Goal: Task Accomplishment & Management: Use online tool/utility

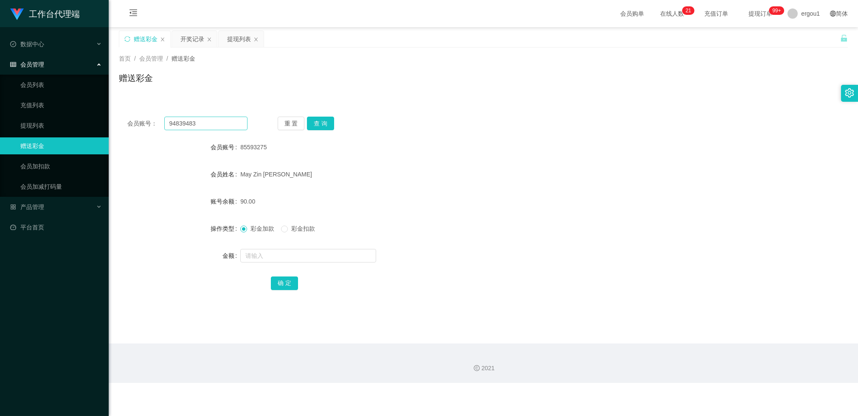
click at [213, 124] on input "94839483" at bounding box center [205, 124] width 83 height 14
type input "9483"
click at [317, 125] on button "查 询" at bounding box center [320, 124] width 27 height 14
click at [193, 124] on input "9483" at bounding box center [205, 124] width 83 height 14
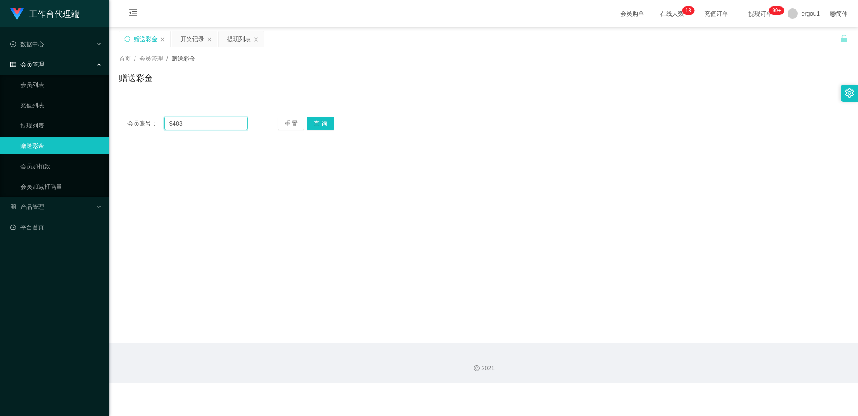
click at [193, 124] on input "9483" at bounding box center [205, 124] width 83 height 14
paste input "JZJZJZ"
click at [326, 129] on button "查 询" at bounding box center [320, 124] width 27 height 14
click at [204, 117] on input "JZJZJZ" at bounding box center [205, 124] width 83 height 14
click at [202, 116] on div "会员账号： JZJZJZ 重 置 查 询 会员账号 85593275 会员姓名 [PERSON_NAME] 账号余额 90.00 操作类型 彩金加款 彩金扣款…" at bounding box center [483, 123] width 729 height 31
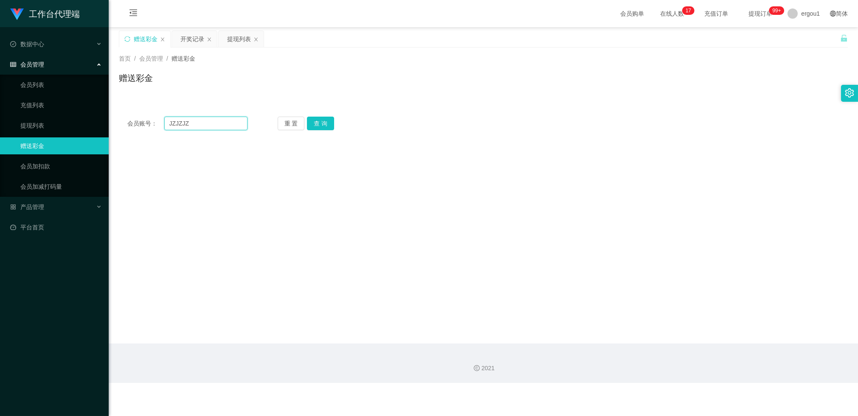
click at [201, 120] on input "JZJZJZ" at bounding box center [205, 124] width 83 height 14
paste input "zrzrzr"
type input "zrzrzr"
click at [323, 127] on button "查 询" at bounding box center [320, 124] width 27 height 14
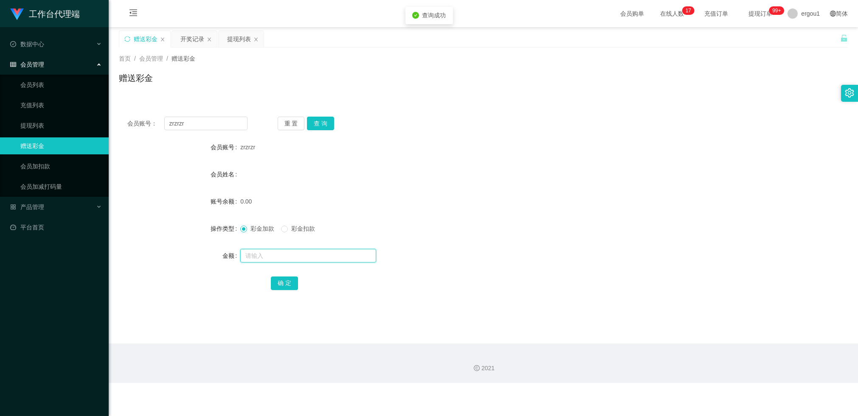
click at [260, 256] on input "text" at bounding box center [308, 256] width 136 height 14
type input "100"
click at [288, 283] on button "确 定" at bounding box center [284, 284] width 27 height 14
click at [436, 201] on div "100.00" at bounding box center [452, 201] width 425 height 17
click at [317, 124] on button "查 询" at bounding box center [320, 124] width 27 height 14
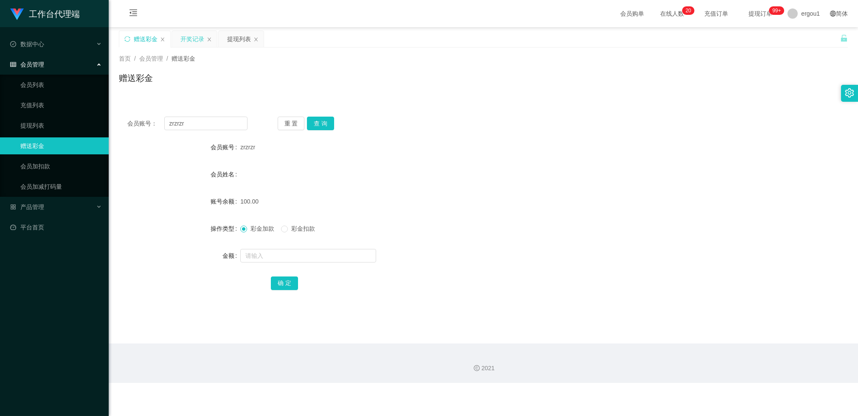
click at [190, 34] on div "开奖记录" at bounding box center [192, 39] width 24 height 16
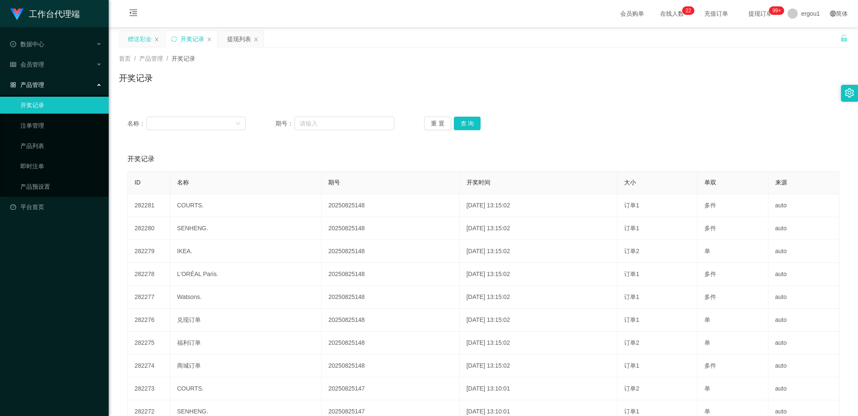
click at [140, 32] on div "赠送彩金" at bounding box center [140, 39] width 24 height 16
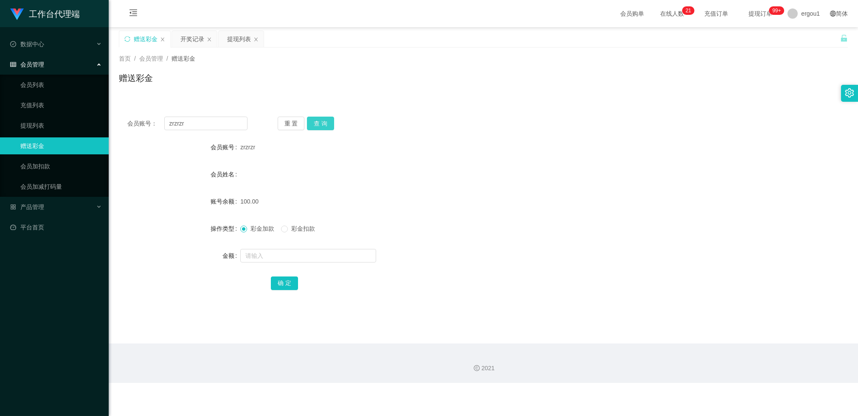
click at [323, 121] on button "查 询" at bounding box center [320, 124] width 27 height 14
click at [324, 123] on button "查 询" at bounding box center [320, 124] width 27 height 14
click at [324, 123] on div "重 置 查 询" at bounding box center [338, 124] width 120 height 14
click at [312, 115] on div "会员账号： zrzrzr 重 置 查 询 会员账号 zrzrzr 会员姓名 账号余额 100.00 操作类型 彩金加款 彩金扣款 金额 确 定" at bounding box center [483, 209] width 729 height 202
click at [321, 130] on div "会员账号： zrzrzr 重 置 查 询 会员账号 zrzrzr 会员姓名 账号余额 100.00 操作类型 彩金加款 彩金扣款 金额 确 定" at bounding box center [483, 209] width 729 height 202
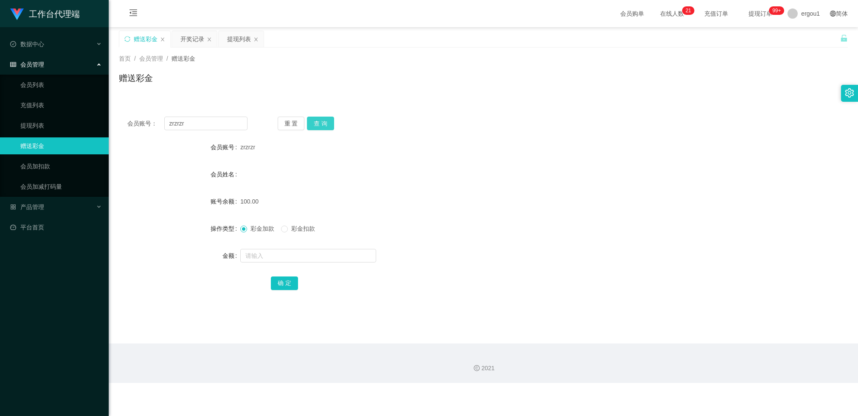
click at [326, 120] on button "查 询" at bounding box center [320, 124] width 27 height 14
click at [185, 118] on input "zrzrzr" at bounding box center [205, 124] width 83 height 14
click at [185, 119] on input "zrzrzr" at bounding box center [205, 124] width 83 height 14
paste input "85593275"
type input "85593275"
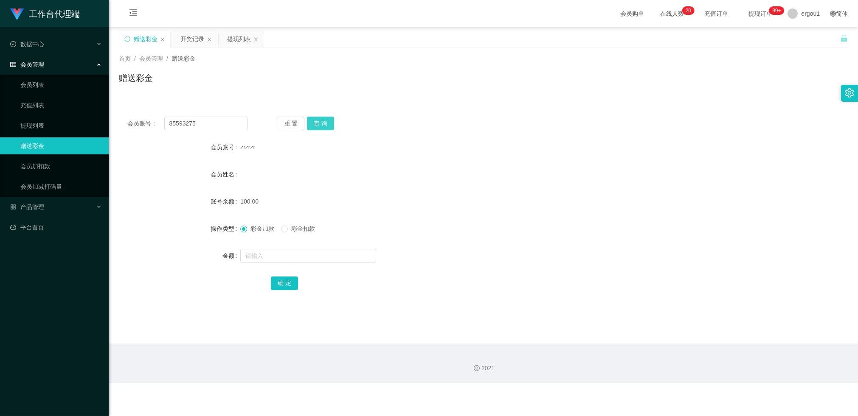
click at [312, 124] on button "查 询" at bounding box center [320, 124] width 27 height 14
click at [270, 251] on input "text" at bounding box center [308, 256] width 136 height 14
type input "300"
click at [282, 284] on button "确 定" at bounding box center [284, 284] width 27 height 14
click at [249, 39] on div "提现列表" at bounding box center [239, 39] width 24 height 16
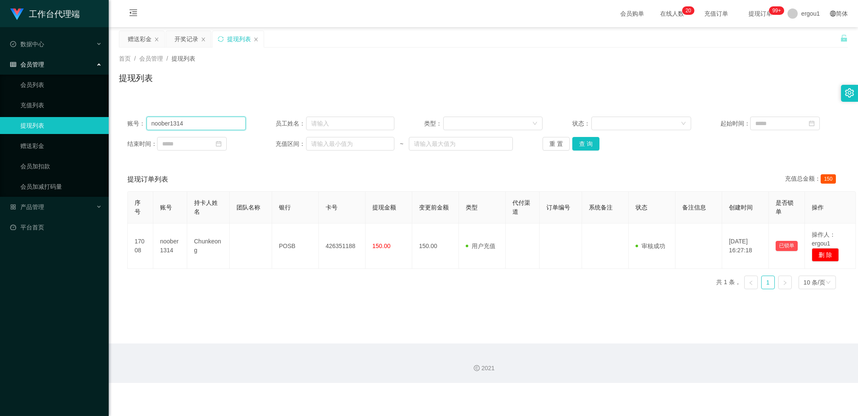
click at [193, 126] on input "noober1314" at bounding box center [196, 124] width 100 height 14
paste input "85593275"
type input "85593275"
click at [577, 143] on button "查 询" at bounding box center [585, 144] width 27 height 14
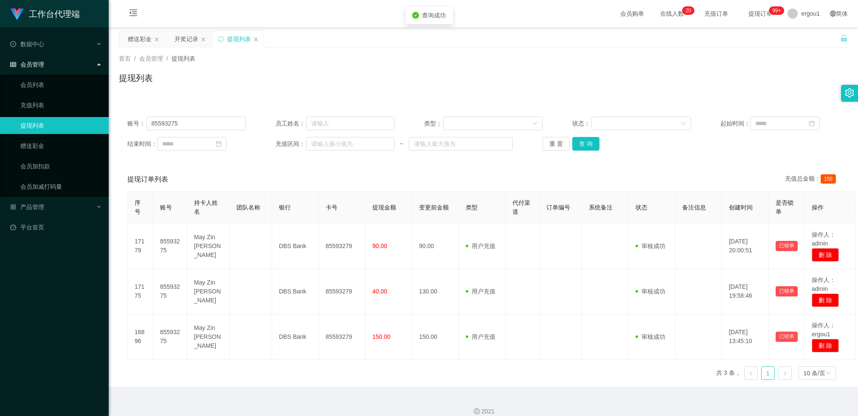
click at [840, 43] on div at bounding box center [844, 39] width 8 height 17
click at [841, 39] on icon "图标: unlock" at bounding box center [844, 38] width 6 height 7
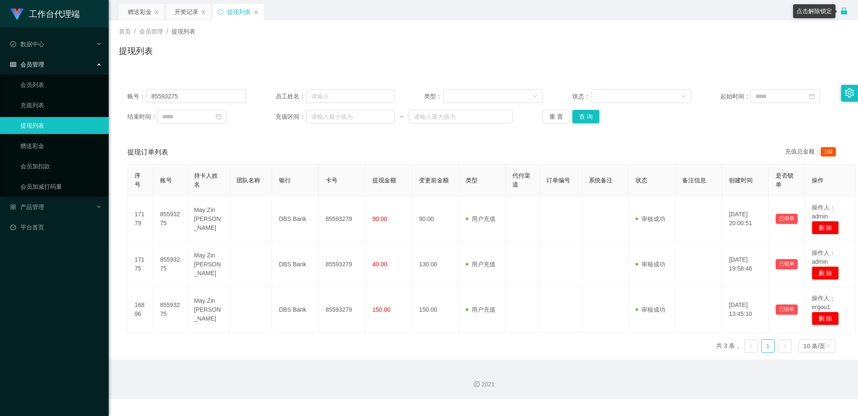
click at [844, 12] on icon "图标: lock" at bounding box center [844, 11] width 6 height 7
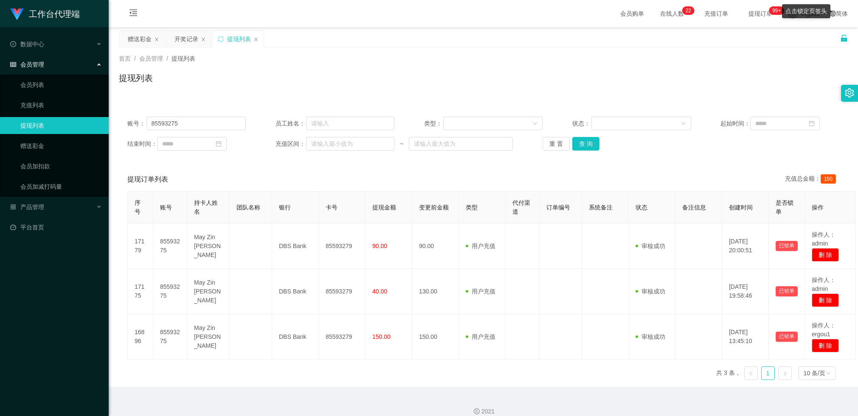
click at [769, 60] on div "首页 / 会员管理 / 提现列表 /" at bounding box center [483, 58] width 729 height 9
click at [844, 38] on main "关闭左侧 关闭右侧 关闭其它 刷新页面 赠送彩金 开奖记录 提现列表 首页 / 会员管理 / 提现列表 / 提现列表 账号： 85593275 员工姓名： 类…" at bounding box center [483, 207] width 749 height 360
click at [841, 38] on icon "图标: unlock" at bounding box center [844, 38] width 6 height 7
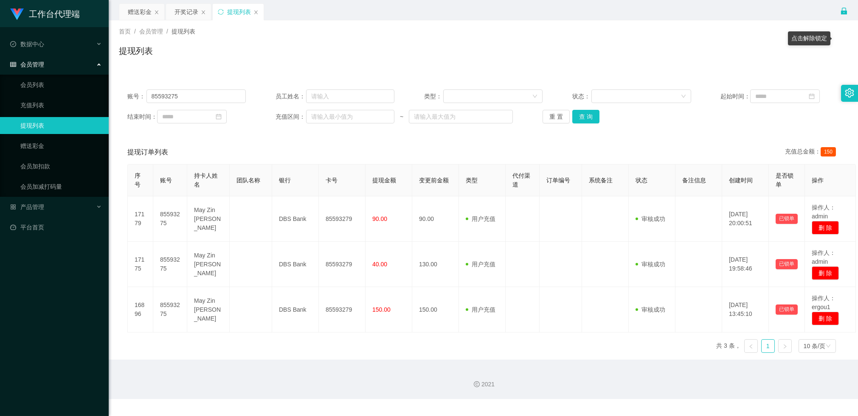
click at [648, 65] on div "首页 / 会员管理 / 提现列表 / 提现列表" at bounding box center [483, 45] width 749 height 51
click at [138, 17] on div "赠送彩金" at bounding box center [140, 12] width 24 height 16
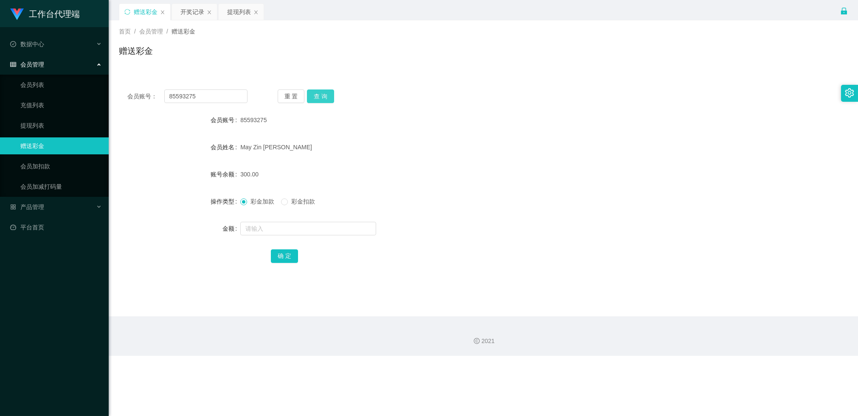
click at [323, 100] on button "查 询" at bounding box center [320, 97] width 27 height 14
click at [247, 14] on div "提现列表" at bounding box center [239, 12] width 24 height 16
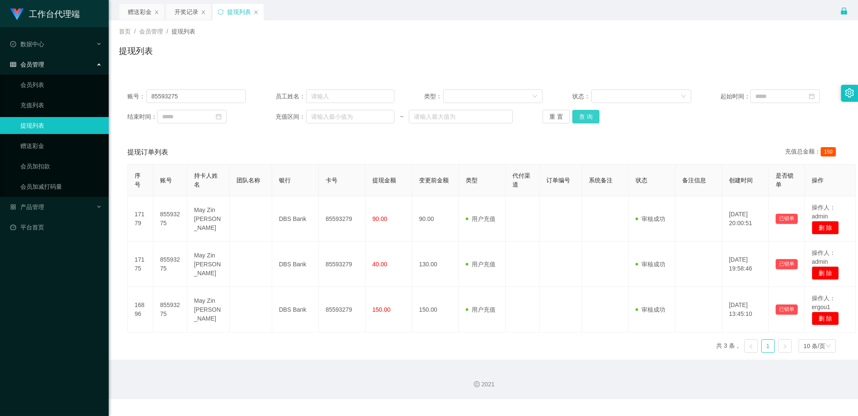
click at [591, 117] on button "查 询" at bounding box center [585, 117] width 27 height 14
click at [150, 17] on div "赠送彩金" at bounding box center [140, 12] width 24 height 16
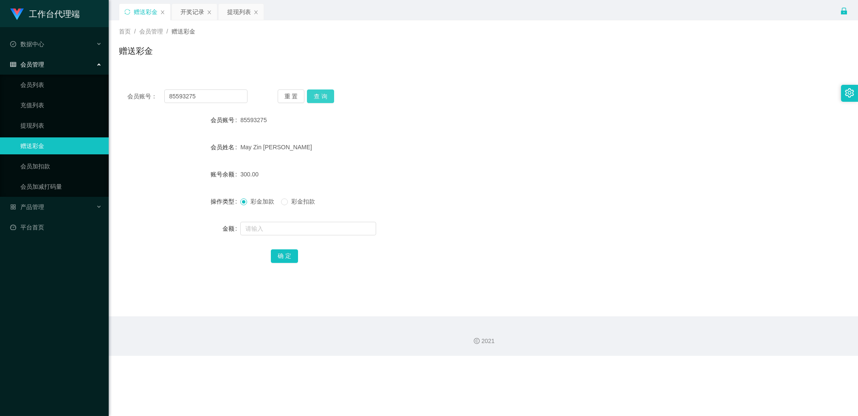
click at [316, 93] on button "查 询" at bounding box center [320, 97] width 27 height 14
click at [246, 14] on div "提现列表" at bounding box center [239, 12] width 24 height 16
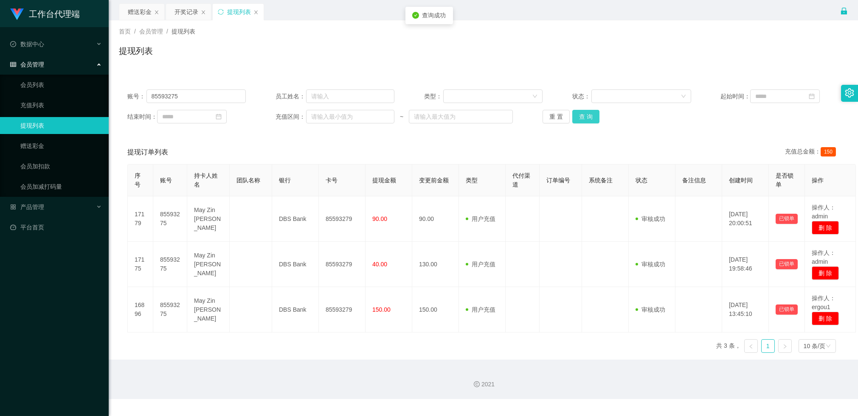
click at [582, 122] on button "查 询" at bounding box center [585, 117] width 27 height 14
click at [586, 122] on button "查 询" at bounding box center [585, 117] width 27 height 14
click at [592, 123] on button "查 询" at bounding box center [585, 117] width 27 height 14
click at [141, 11] on div "赠送彩金" at bounding box center [140, 12] width 24 height 16
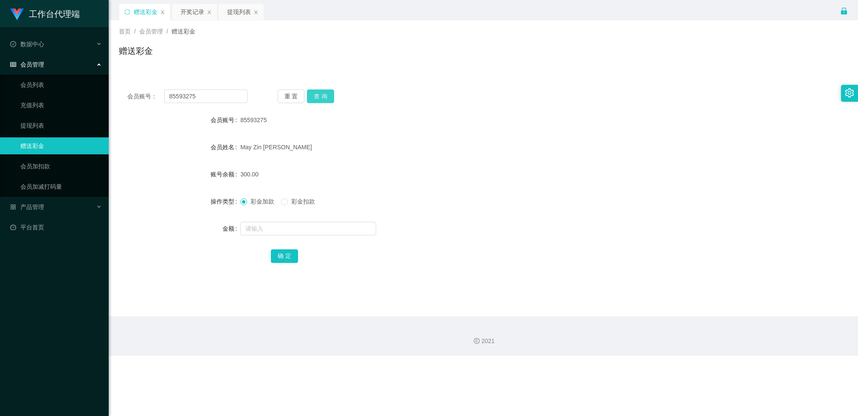
click at [320, 96] on button "查 询" at bounding box center [320, 97] width 27 height 14
click at [239, 17] on div "提现列表" at bounding box center [239, 12] width 24 height 16
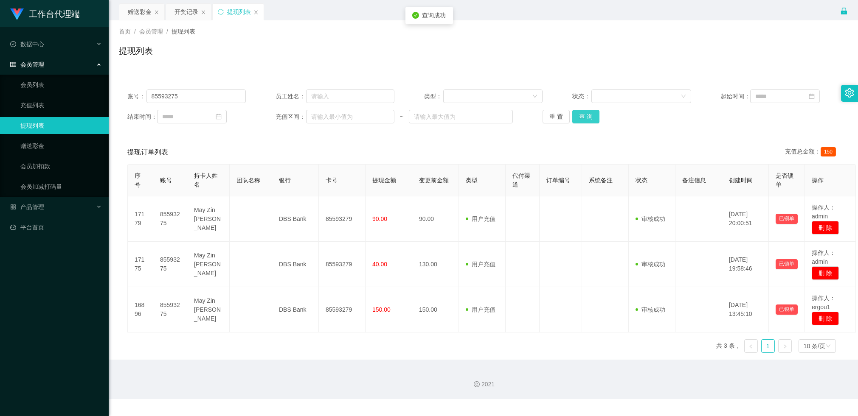
click at [579, 121] on button "查 询" at bounding box center [585, 117] width 27 height 14
click at [522, 52] on div "提现列表" at bounding box center [483, 55] width 729 height 20
click at [146, 9] on div "赠送彩金" at bounding box center [140, 12] width 24 height 16
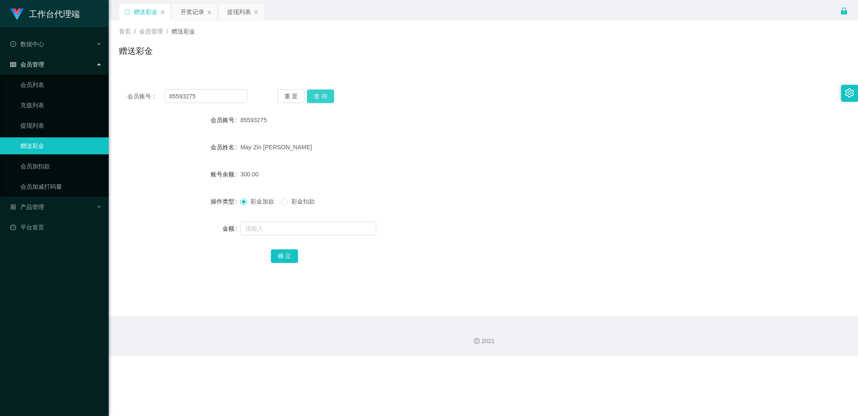
click at [330, 95] on button "查 询" at bounding box center [320, 97] width 27 height 14
click at [188, 95] on input "85593275" at bounding box center [205, 97] width 83 height 14
paste input "zrzrzr"
type input "zrzrzr"
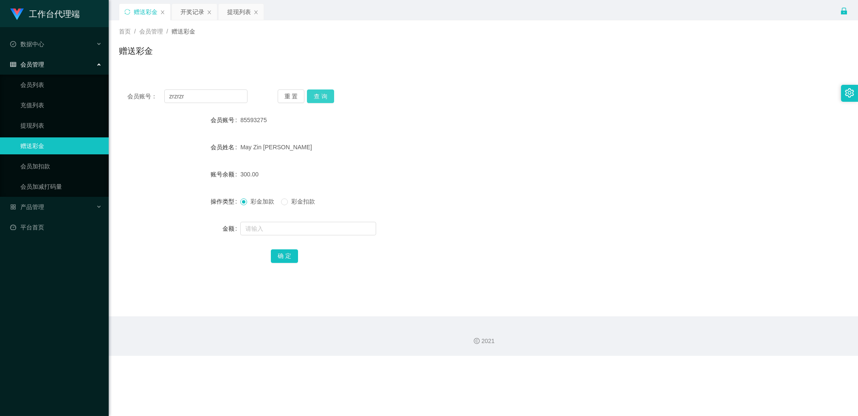
click at [317, 97] on button "查 询" at bounding box center [320, 97] width 27 height 14
click at [272, 223] on input "text" at bounding box center [308, 229] width 136 height 14
click at [315, 98] on button "查 询" at bounding box center [320, 97] width 27 height 14
click at [243, 14] on div "提现列表" at bounding box center [239, 12] width 24 height 16
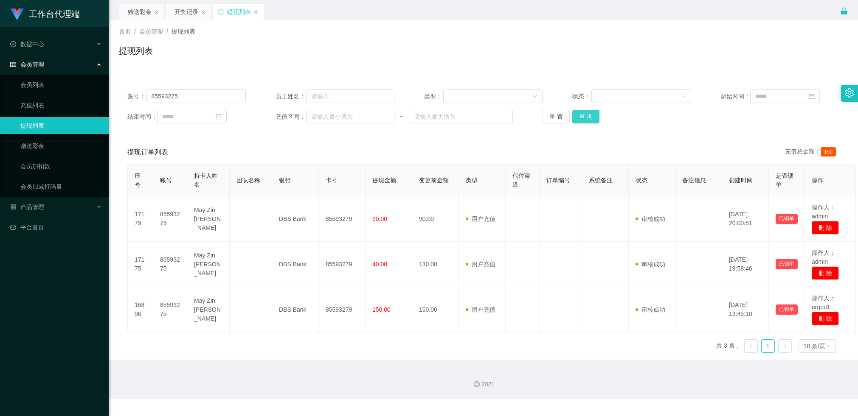
click at [583, 116] on button "查 询" at bounding box center [585, 117] width 27 height 14
click at [135, 11] on div "赠送彩金" at bounding box center [140, 12] width 24 height 16
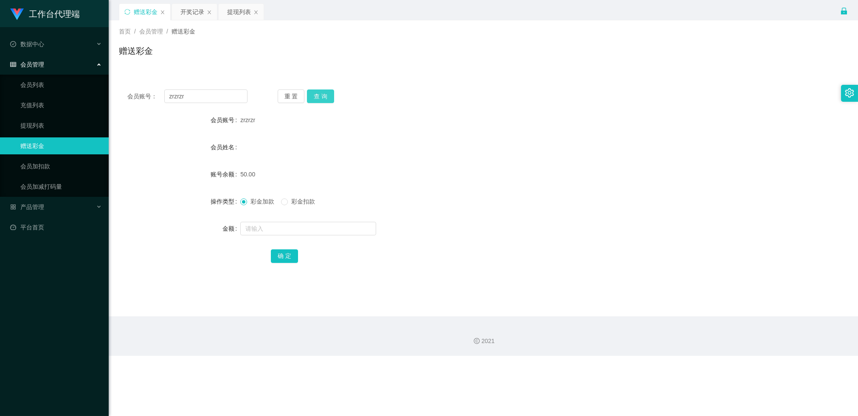
click at [320, 95] on button "查 询" at bounding box center [320, 97] width 27 height 14
click at [188, 97] on input "zrzrzr" at bounding box center [205, 97] width 83 height 14
paste input "85593275"
type input "85593275"
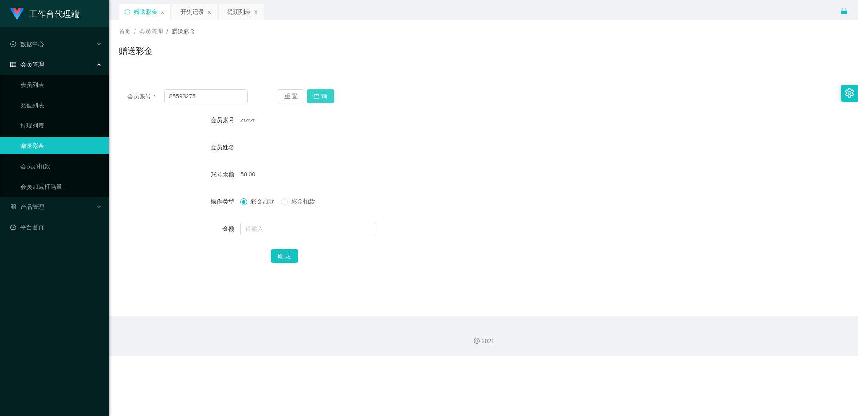
click at [310, 97] on button "查 询" at bounding box center [320, 97] width 27 height 14
click at [257, 222] on input "text" at bounding box center [308, 229] width 136 height 14
type input "200"
click at [278, 258] on button "确 定" at bounding box center [284, 257] width 27 height 14
click at [190, 103] on div "会员账号： 85593275 重 置 查 询 会员账号 85593275 会员姓名 [PERSON_NAME] 账号余额 500.00 操作类型 彩金加款 彩…" at bounding box center [483, 182] width 729 height 202
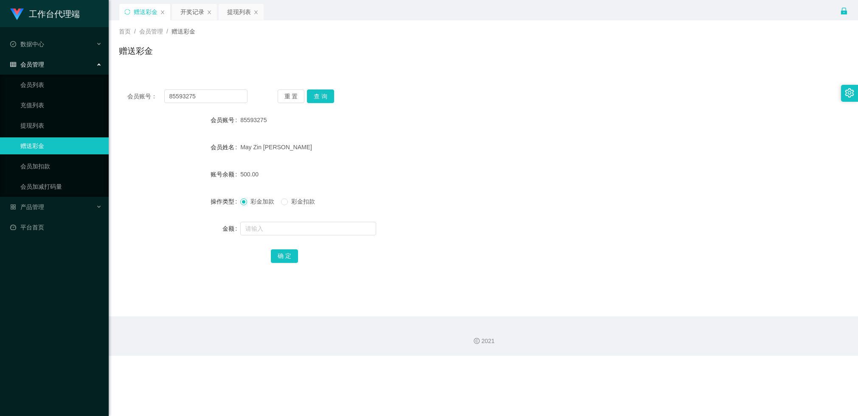
click at [190, 103] on div "会员账号： 85593275 重 置 查 询 会员账号 85593275 会员姓名 [PERSON_NAME] 账号余额 500.00 操作类型 彩金加款 彩…" at bounding box center [483, 182] width 729 height 202
click at [193, 97] on input "85593275" at bounding box center [205, 97] width 83 height 14
paste input "zrzrzr"
click at [317, 99] on button "查 询" at bounding box center [320, 97] width 27 height 14
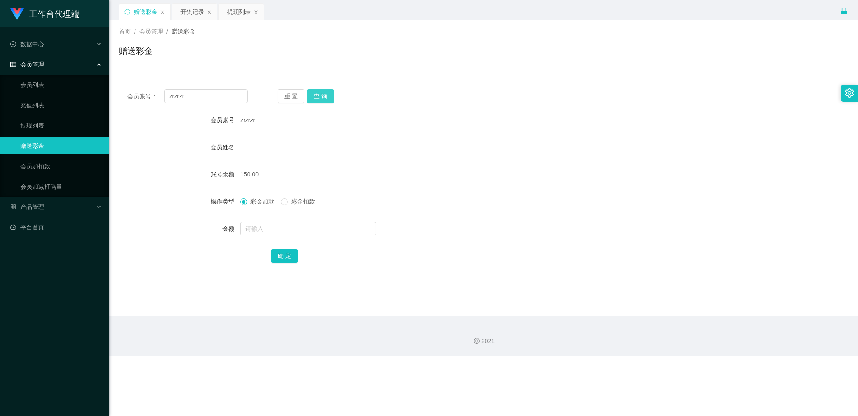
click at [323, 95] on button "查 询" at bounding box center [320, 97] width 27 height 14
click at [198, 92] on input "zrzrzr" at bounding box center [205, 97] width 83 height 14
paste input "85593275"
click at [319, 96] on button "查 询" at bounding box center [320, 97] width 27 height 14
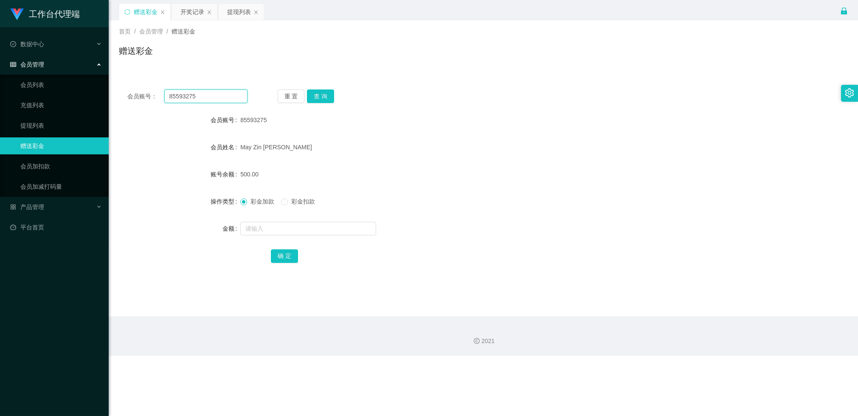
click at [200, 93] on input "85593275" at bounding box center [205, 97] width 83 height 14
paste input "Ziran 98786566"
drag, startPoint x: 231, startPoint y: 100, endPoint x: 143, endPoint y: 94, distance: 88.9
click at [138, 96] on div "会员账号： Ziran 98786566" at bounding box center [187, 97] width 120 height 14
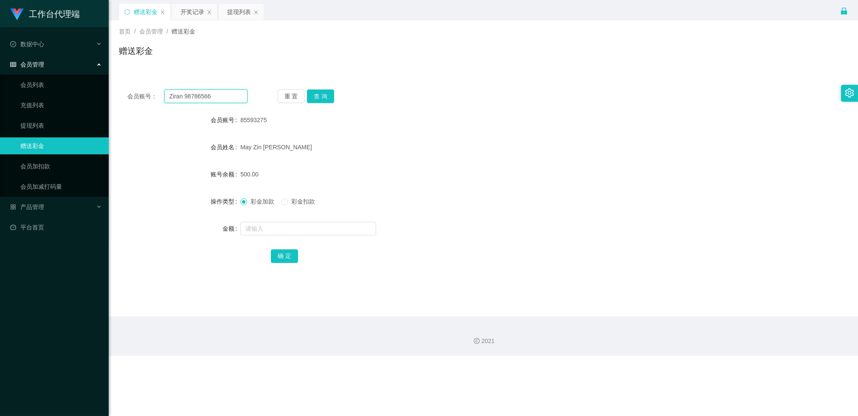
click at [201, 99] on input "Ziran 98786566" at bounding box center [205, 97] width 83 height 14
paste input "zrzrzr"
type input "zrzrzr"
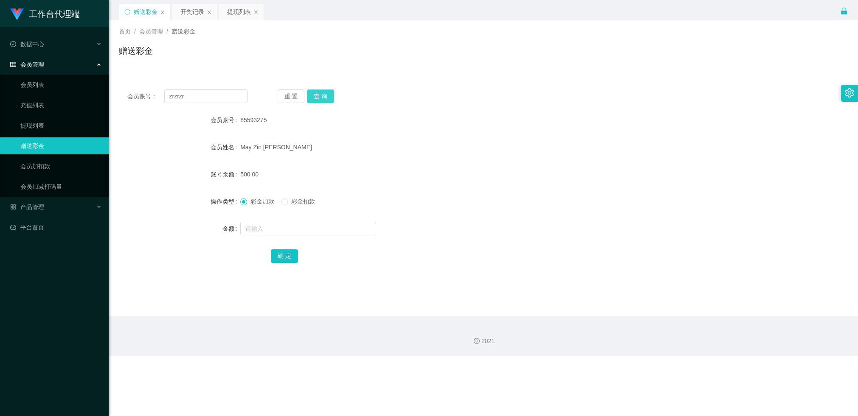
click at [313, 90] on button "查 询" at bounding box center [320, 97] width 27 height 14
click at [239, 20] on div "提现列表" at bounding box center [240, 20] width 31 height 32
click at [244, 21] on div "首页 / 会员管理 / 赠送彩金 / 赠送彩金" at bounding box center [483, 45] width 749 height 51
click at [246, 19] on div "提现列表" at bounding box center [239, 12] width 24 height 16
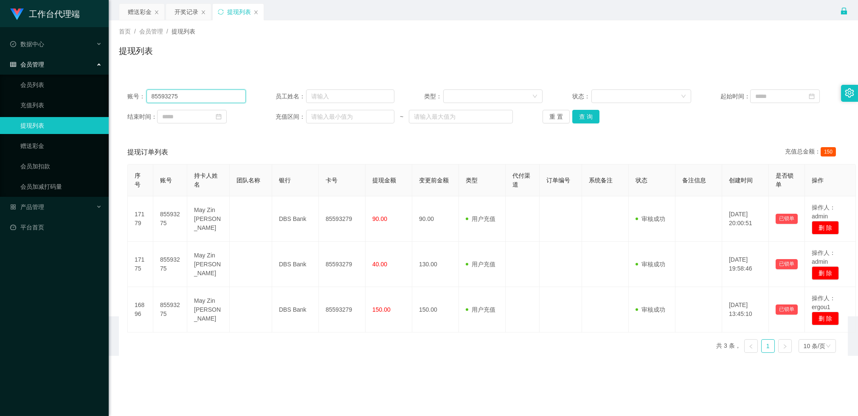
click at [205, 95] on input "85593275" at bounding box center [196, 97] width 100 height 14
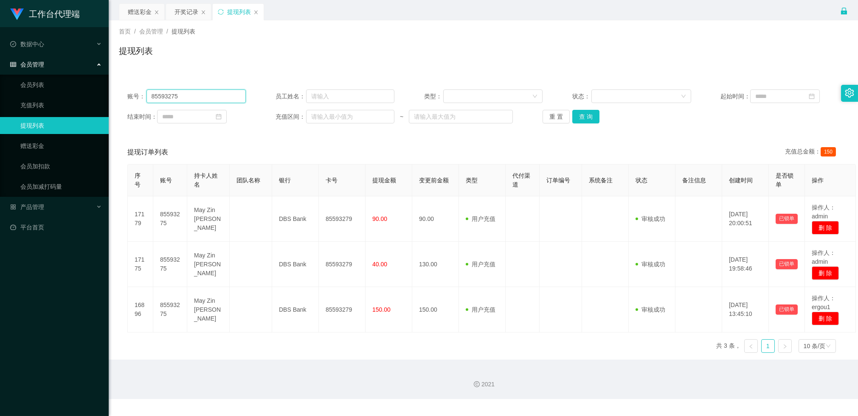
click at [205, 95] on input "85593275" at bounding box center [196, 97] width 100 height 14
paste input "zrzrzr"
type input "zrzrzr"
click at [579, 121] on button "查 询" at bounding box center [585, 117] width 27 height 14
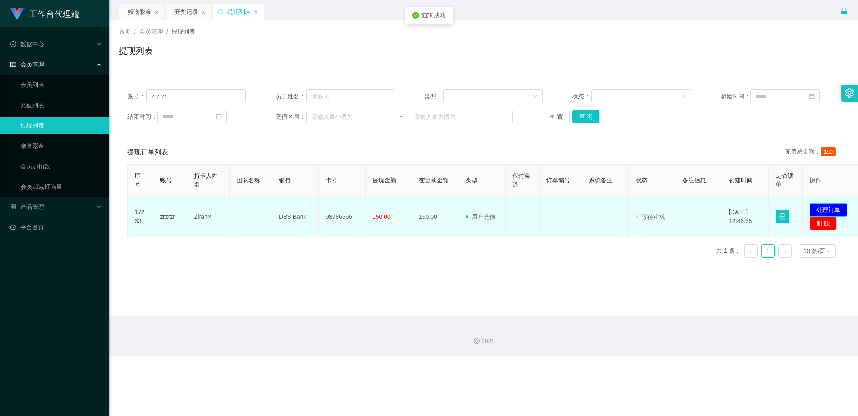
click at [823, 207] on button "处理订单" at bounding box center [827, 210] width 37 height 14
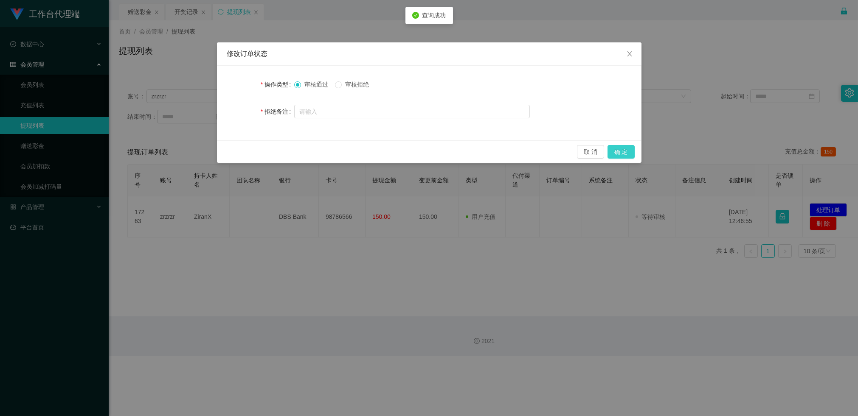
click at [628, 151] on button "确 定" at bounding box center [620, 152] width 27 height 14
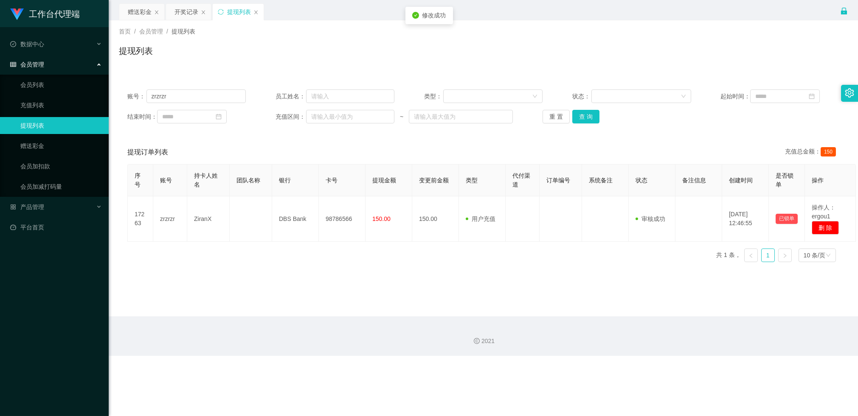
click at [723, 47] on div "提现列表" at bounding box center [483, 55] width 729 height 20
